Goal: Complete application form: Complete application form

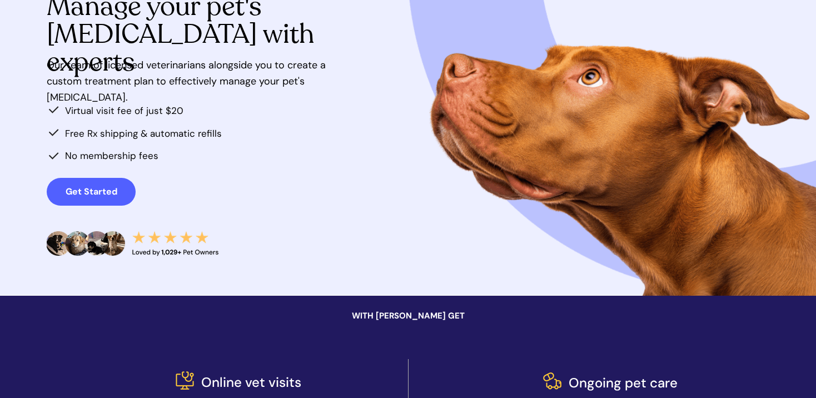
scroll to position [167, 0]
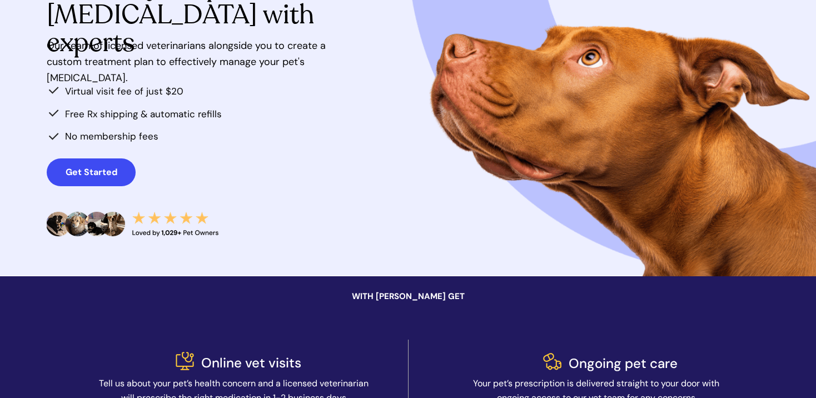
click at [110, 169] on strong "Get Started" at bounding box center [92, 172] width 52 height 12
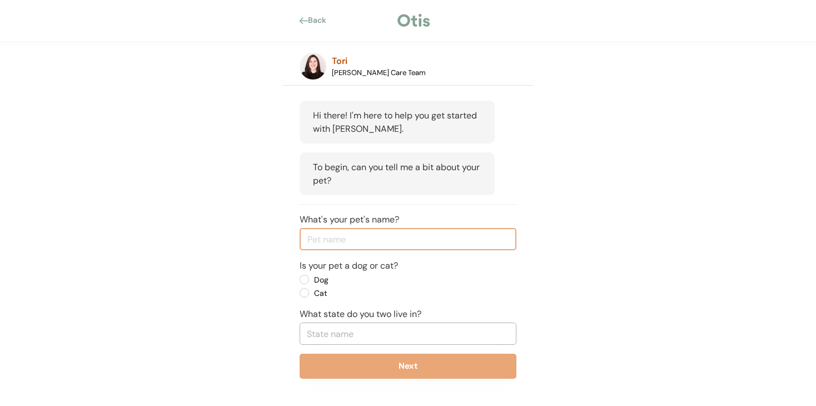
scroll to position [68, 0]
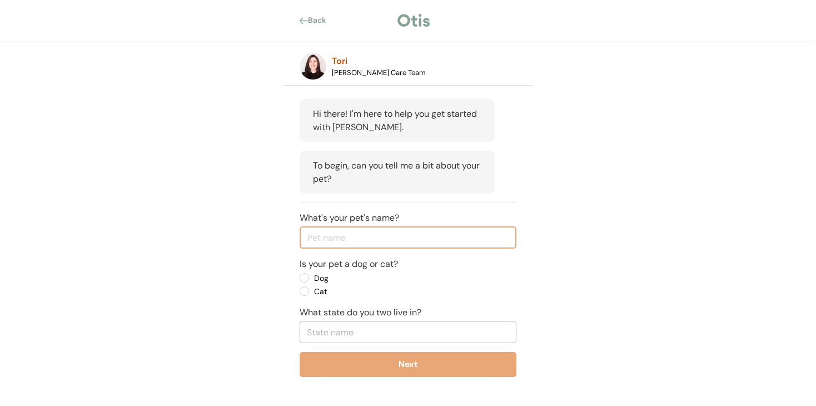
click at [370, 237] on input "input" at bounding box center [408, 237] width 217 height 22
type input "Lady"
click at [311, 276] on label "Dog" at bounding box center [361, 278] width 100 height 8
click at [299, 276] on input "Dog" at bounding box center [294, 277] width 7 height 7
radio input "true"
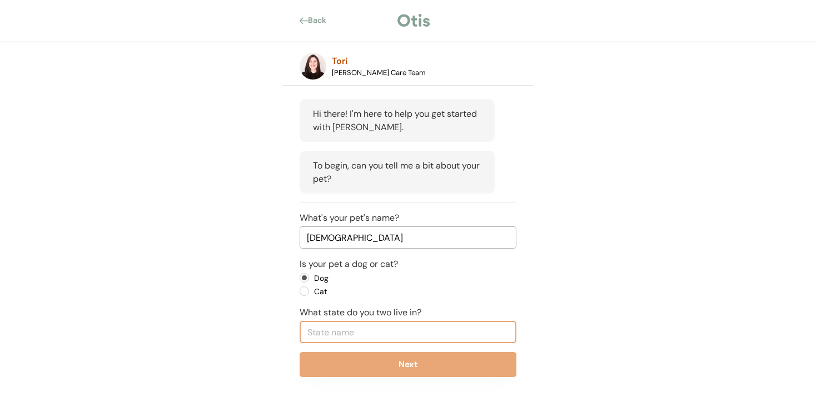
click at [375, 331] on input "text" at bounding box center [408, 332] width 217 height 22
type input "penn"
type input "pennsylvania"
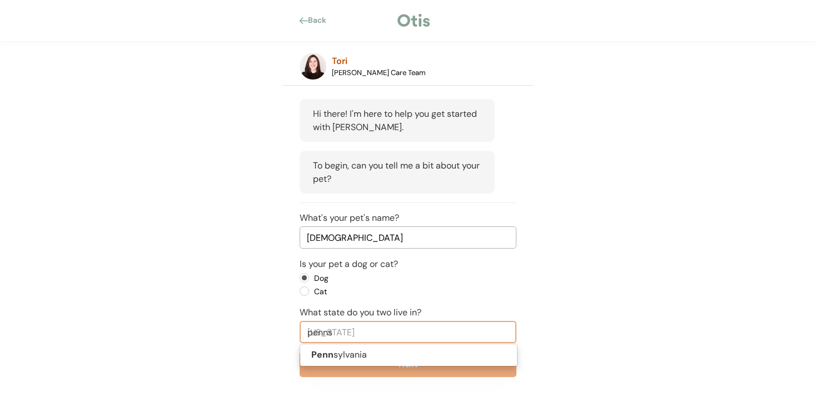
type input "pennsy"
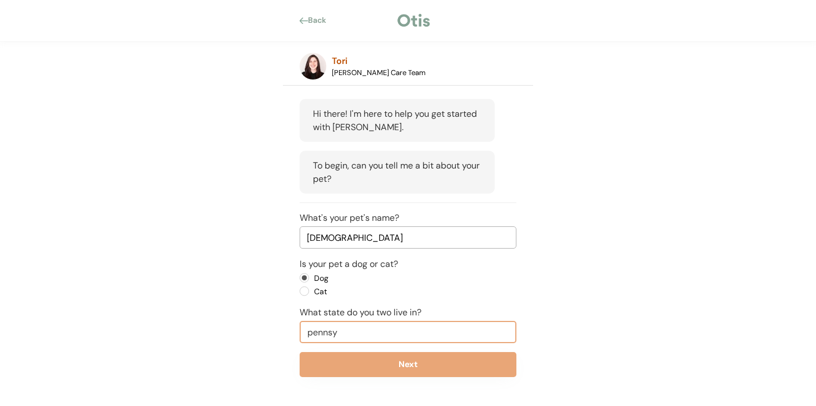
type input "penns"
type input "pennsylvania"
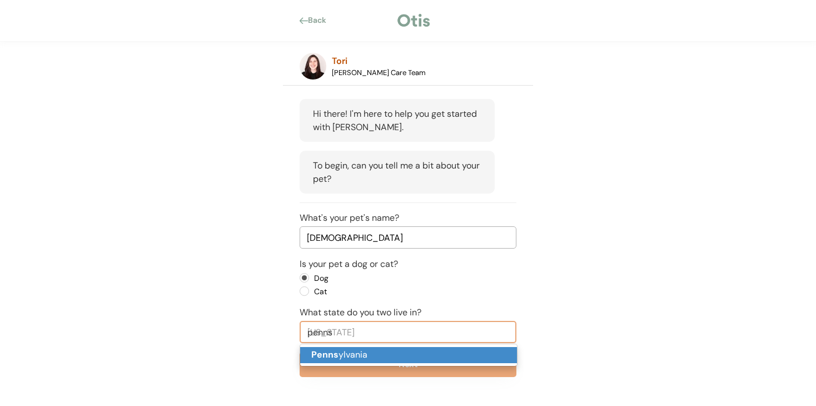
click at [351, 354] on p "Penns ylvania" at bounding box center [408, 355] width 217 height 16
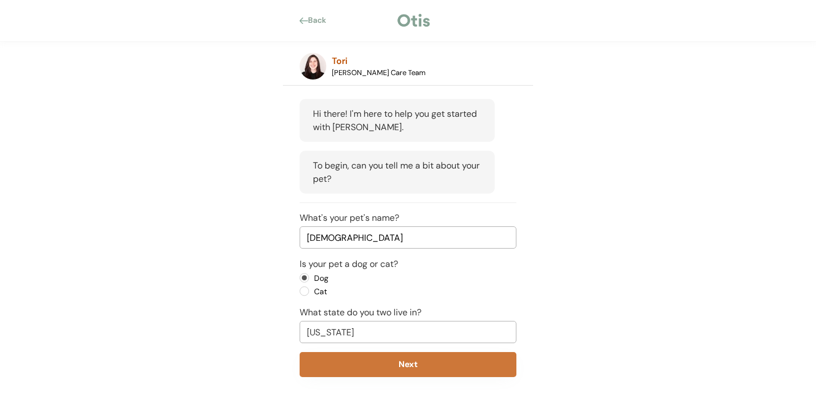
type input "Pennsylvania"
click at [428, 363] on button "Next" at bounding box center [408, 364] width 217 height 25
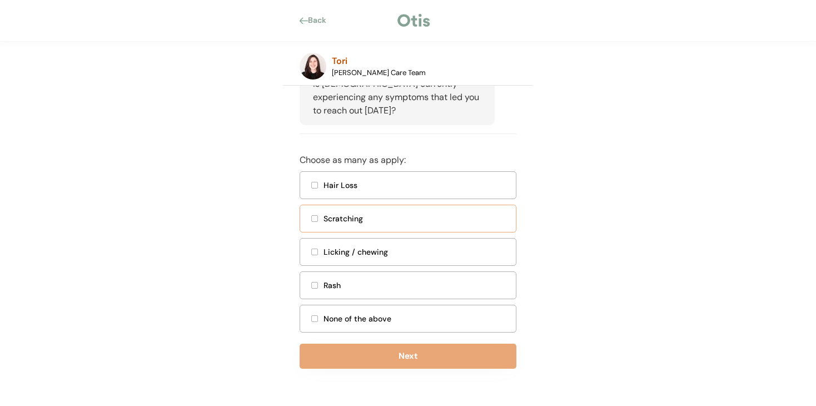
scroll to position [308, 0]
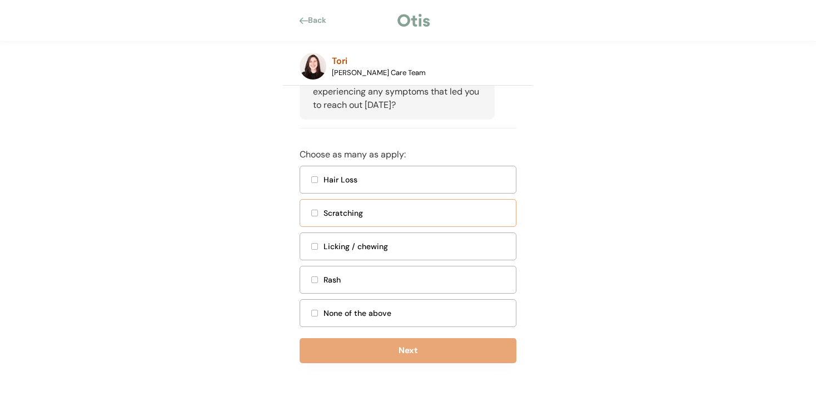
click at [319, 214] on div "Scratching" at bounding box center [408, 213] width 217 height 28
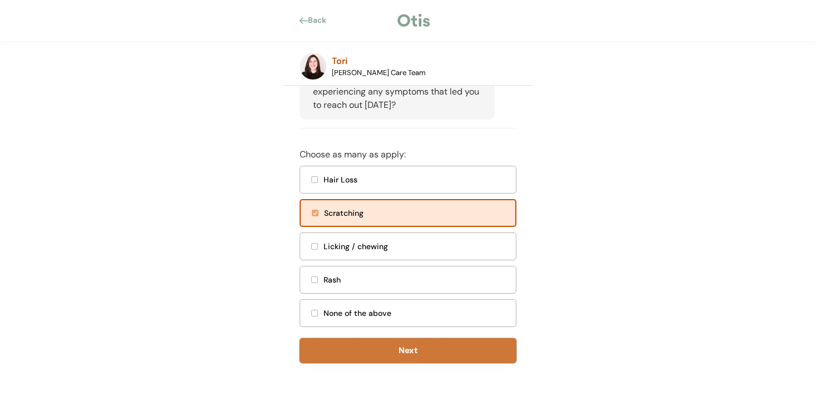
click at [409, 345] on button "Next" at bounding box center [408, 350] width 217 height 25
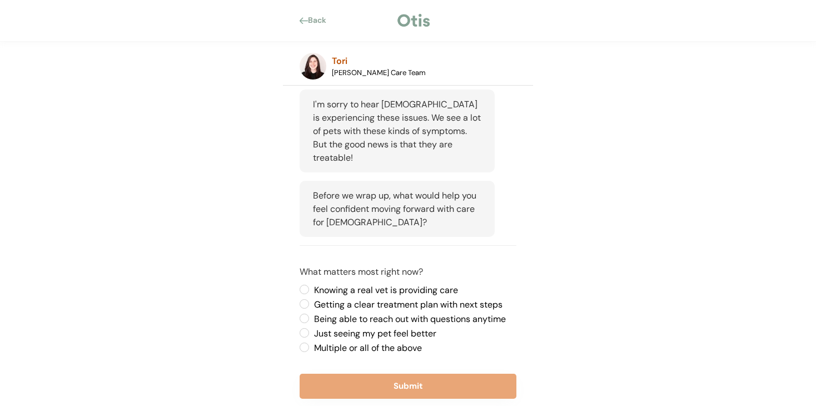
scroll to position [356, 0]
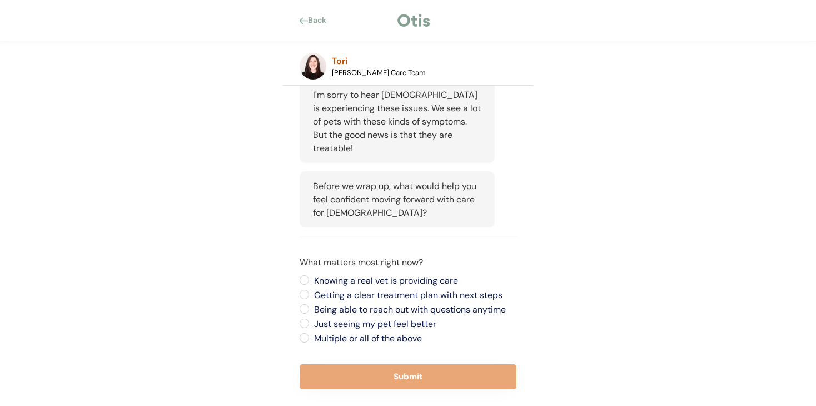
click at [311, 334] on label "Multiple or all of the above" at bounding box center [414, 338] width 206 height 9
click at [299, 284] on input "Multiple or all of the above" at bounding box center [294, 279] width 7 height 7
radio input "true"
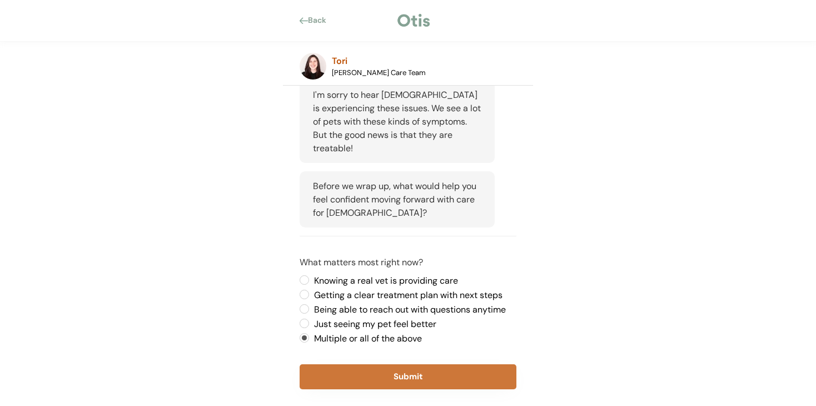
click at [398, 364] on button "Submit" at bounding box center [408, 376] width 217 height 25
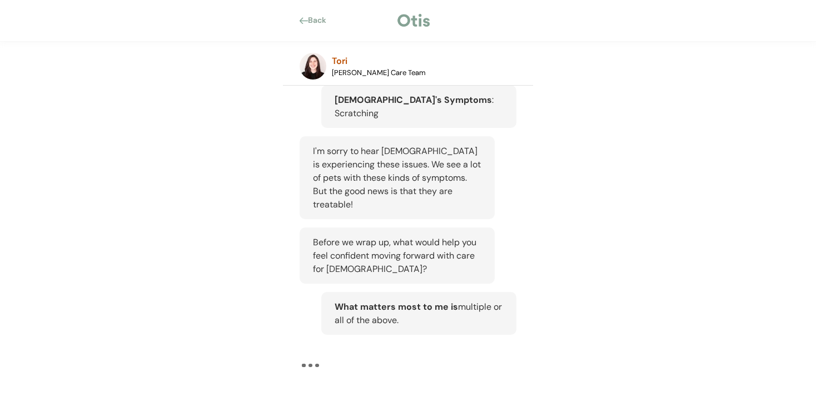
scroll to position [272, 0]
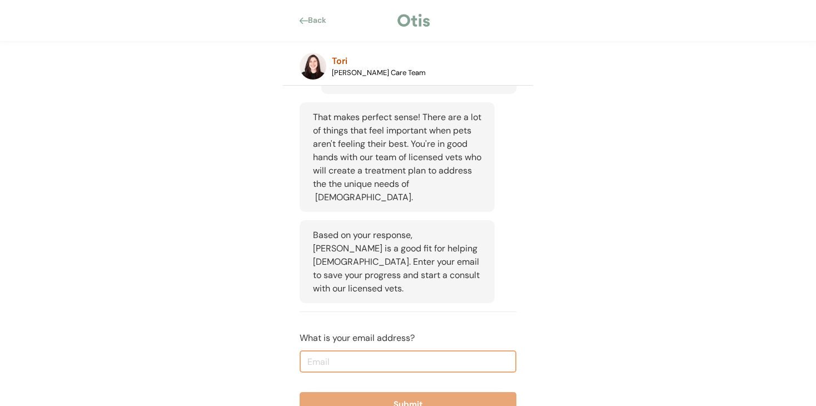
scroll to position [541, 0]
